Goal: Find specific page/section: Find specific page/section

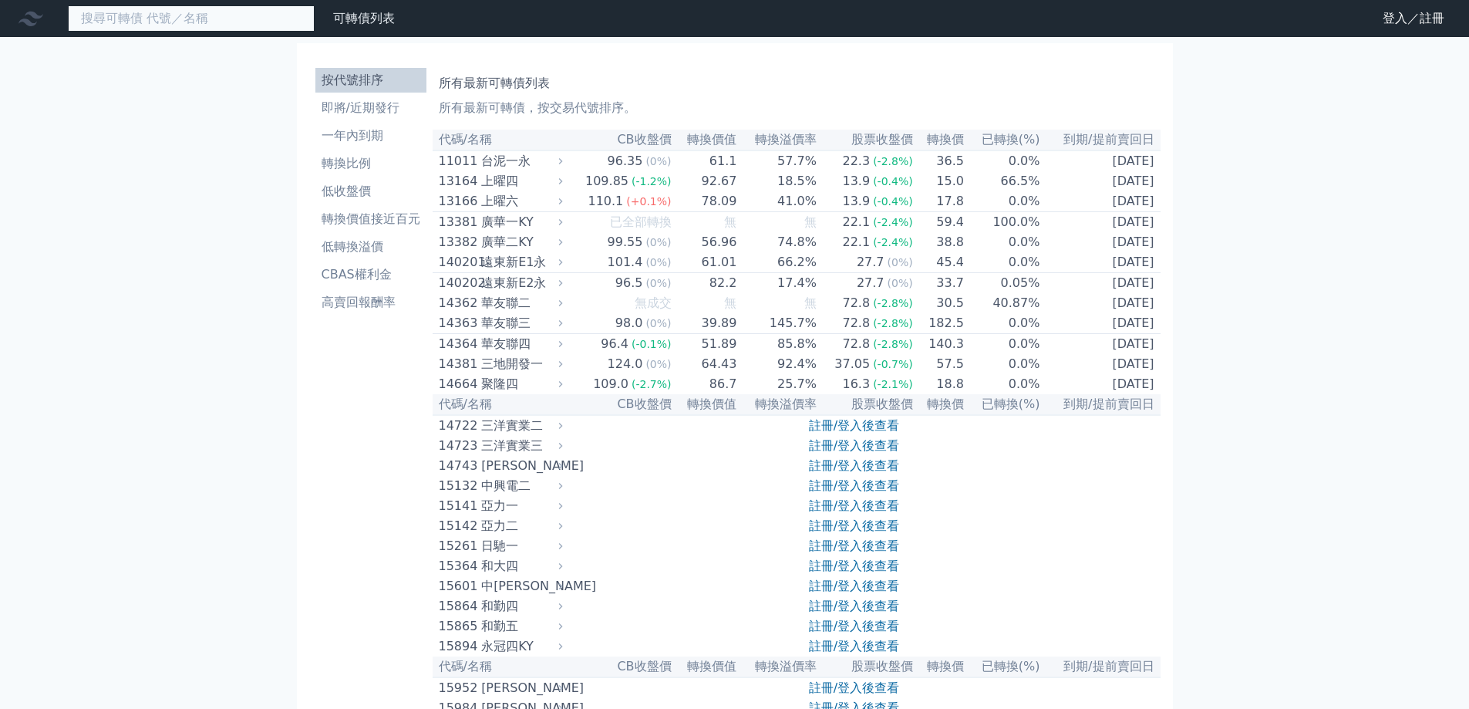
click at [263, 12] on input at bounding box center [191, 18] width 247 height 26
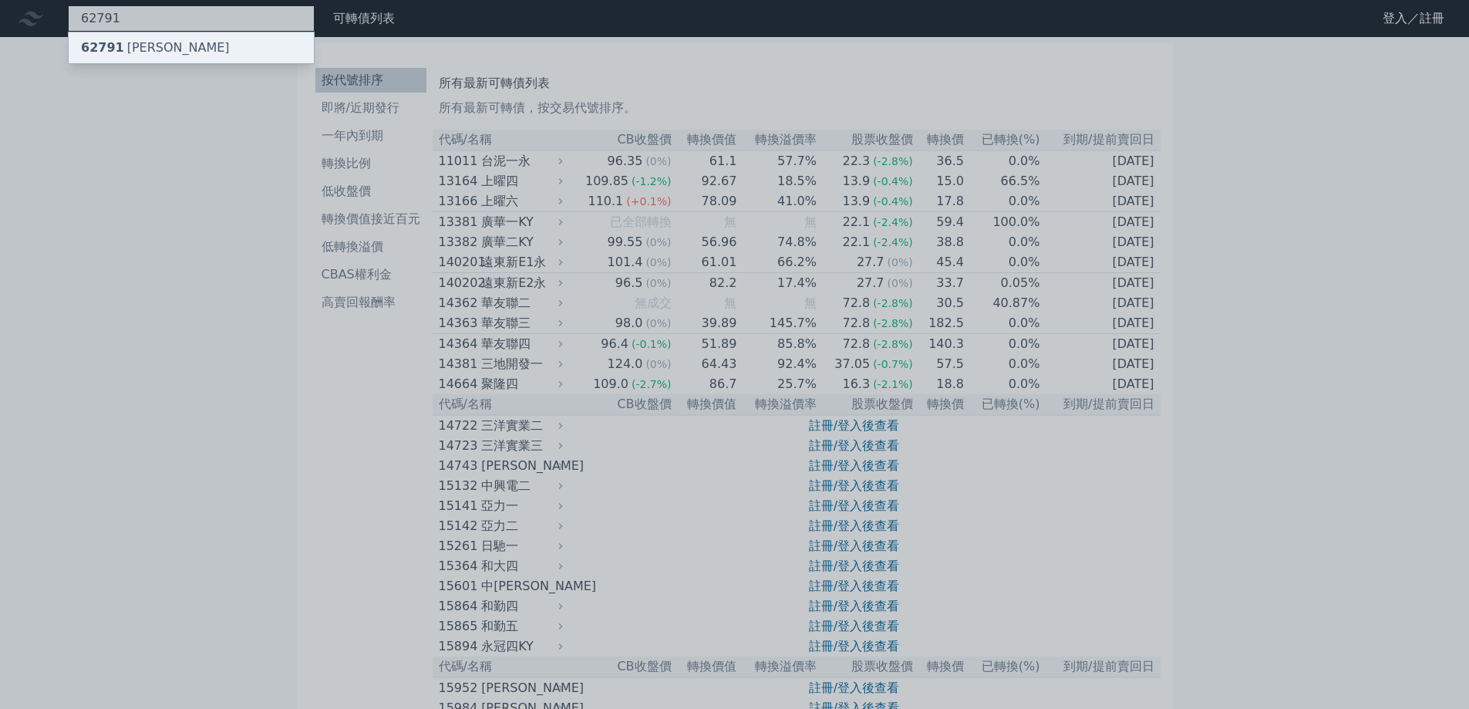
type input "62791"
click at [169, 40] on div "62791 [PERSON_NAME]" at bounding box center [191, 47] width 245 height 31
